Goal: Transaction & Acquisition: Purchase product/service

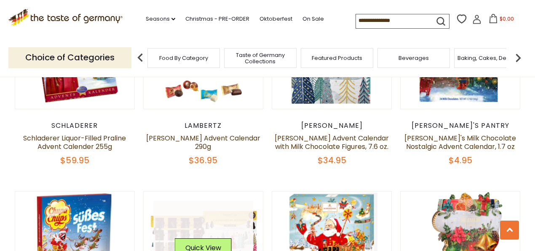
scroll to position [590, 0]
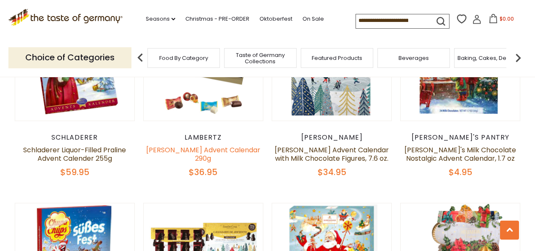
click at [203, 145] on link "[PERSON_NAME] Advent Calendar 290g" at bounding box center [203, 154] width 114 height 18
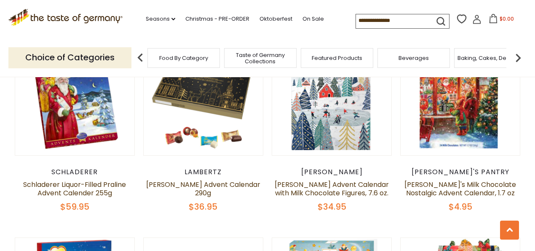
scroll to position [562, 0]
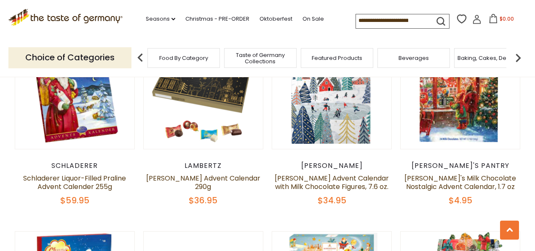
click at [69, 161] on div "Schladerer" at bounding box center [75, 165] width 120 height 8
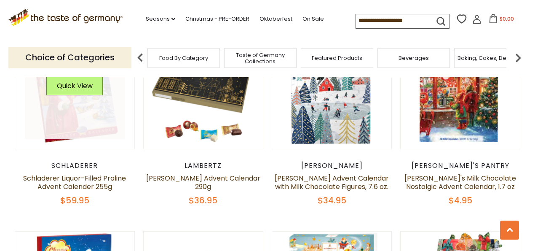
click at [67, 118] on link at bounding box center [75, 89] width 100 height 100
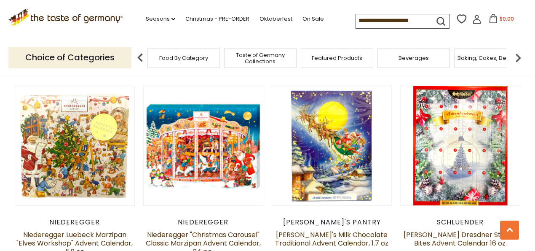
scroll to position [1348, 0]
